Goal: Transaction & Acquisition: Purchase product/service

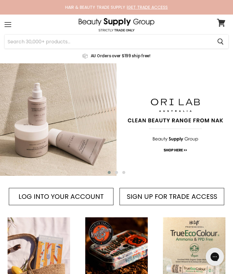
click at [131, 44] on input "Search" at bounding box center [108, 42] width 207 height 14
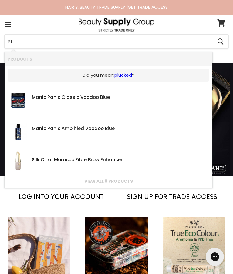
type input "P"
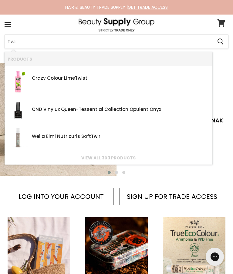
type input "Tw"
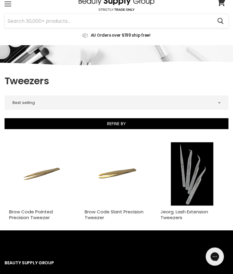
scroll to position [21, 0]
click at [110, 208] on link "Brow Code Slant Precision Tweezer" at bounding box center [113, 214] width 59 height 12
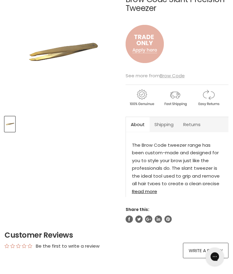
scroll to position [77, 0]
click at [147, 48] on img "Main content" at bounding box center [144, 44] width 38 height 50
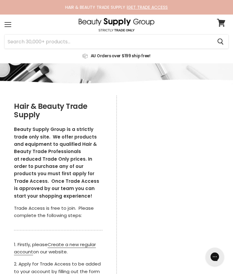
click at [0, 53] on section "Menu Cancel" at bounding box center [116, 39] width 233 height 49
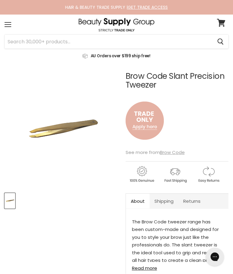
scroll to position [77, 0]
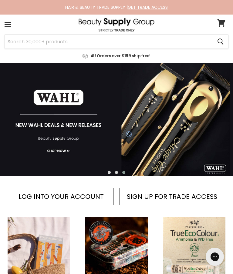
click at [35, 43] on input "Search" at bounding box center [108, 42] width 207 height 14
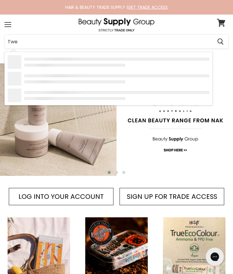
type input "Twee"
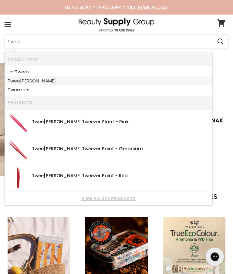
click at [34, 79] on link "Twee zerman" at bounding box center [108, 80] width 201 height 9
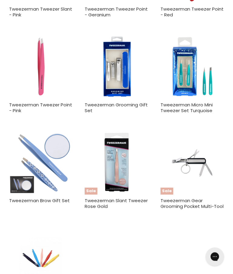
scroll to position [297, 0]
click at [116, 176] on img "Main content" at bounding box center [115, 162] width 63 height 63
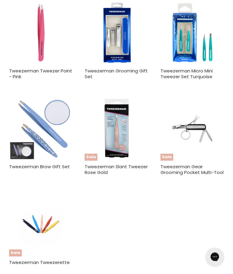
click at [118, 144] on img "Main content" at bounding box center [115, 128] width 63 height 63
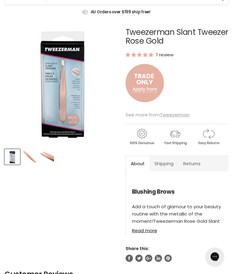
scroll to position [41, 0]
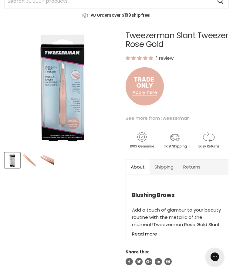
click at [31, 165] on img "Product thumbnails" at bounding box center [29, 160] width 14 height 14
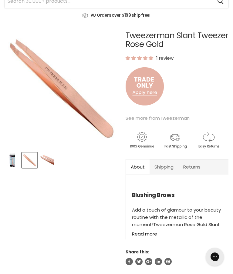
click at [53, 162] on img "Product thumbnails" at bounding box center [47, 160] width 14 height 14
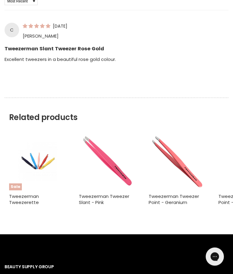
scroll to position [397, 0]
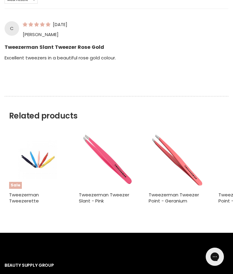
click at [27, 188] on img "Main content" at bounding box center [38, 160] width 38 height 58
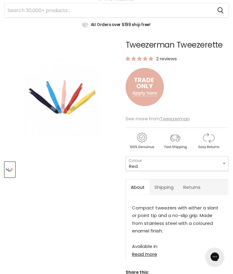
scroll to position [55, 0]
